Goal: Information Seeking & Learning: Learn about a topic

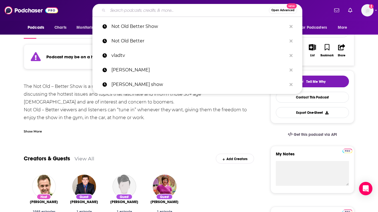
click at [165, 9] on input "Search podcasts, credits, & more..." at bounding box center [188, 10] width 161 height 9
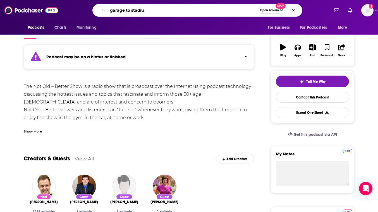
type input "garage to stadium"
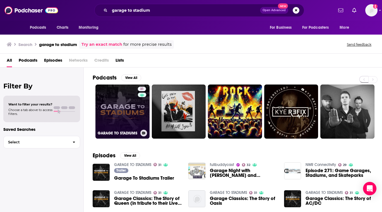
click at [128, 113] on link "31 GARAGE TO STADIUMS" at bounding box center [123, 112] width 54 height 54
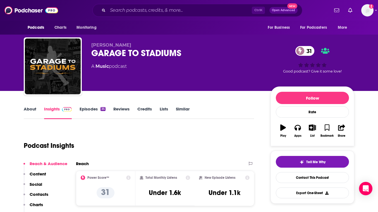
click at [31, 109] on link "About" at bounding box center [30, 112] width 13 height 13
